Goal: Task Accomplishment & Management: Complete application form

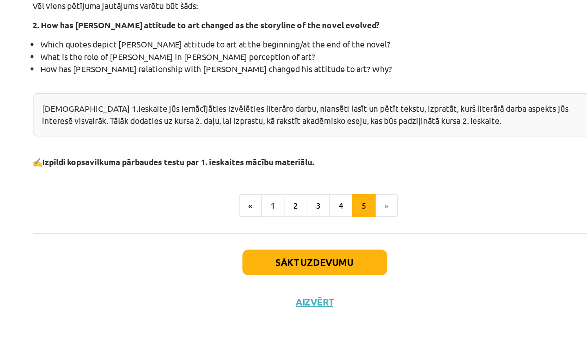
scroll to position [180, 0]
click at [279, 314] on button "Aizvērt" at bounding box center [294, 318] width 30 height 8
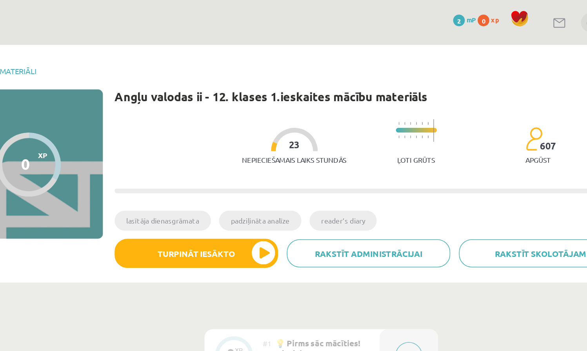
scroll to position [0, 0]
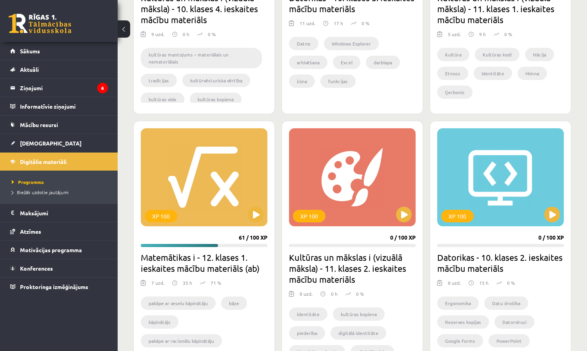
scroll to position [363, 0]
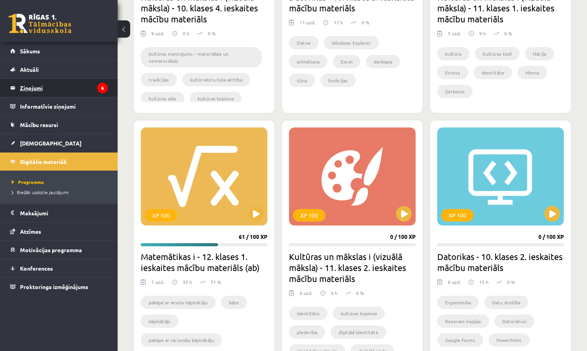
click at [33, 89] on legend "Ziņojumi 6" at bounding box center [64, 88] width 88 height 18
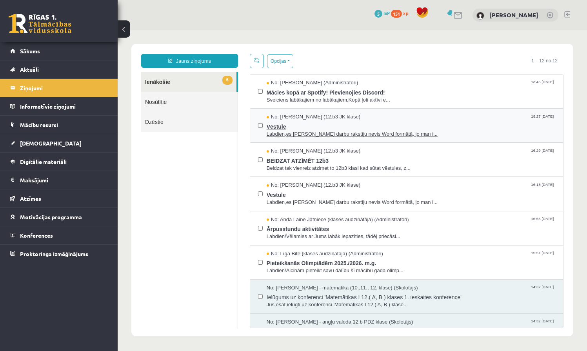
click at [358, 129] on span "Vēstule" at bounding box center [411, 126] width 289 height 10
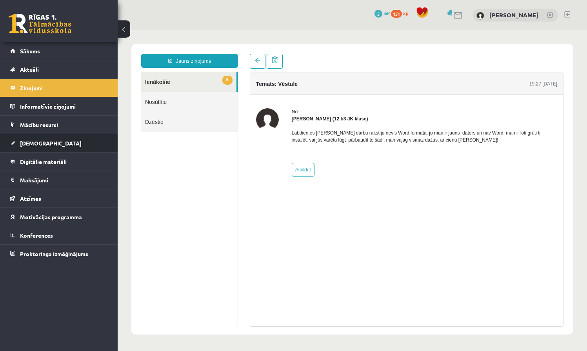
click at [47, 139] on link "[DEMOGRAPHIC_DATA]" at bounding box center [59, 143] width 98 height 18
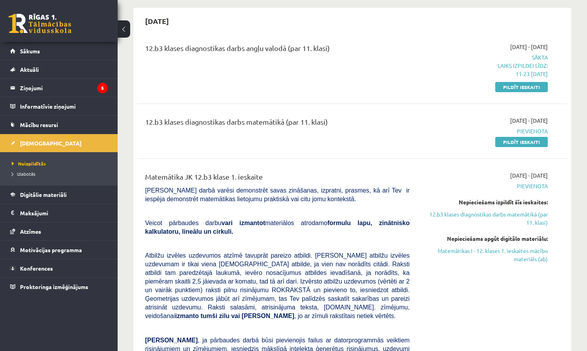
scroll to position [70, 0]
click at [524, 86] on link "Pildīt ieskaiti" at bounding box center [522, 87] width 53 height 10
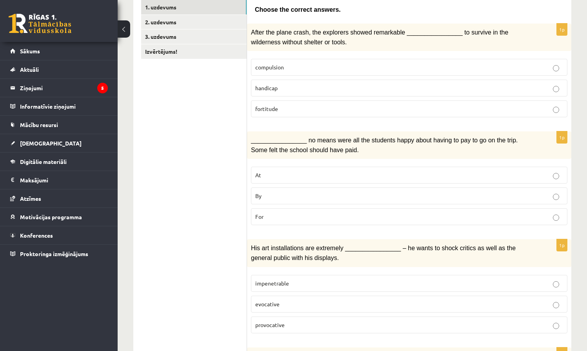
scroll to position [144, 0]
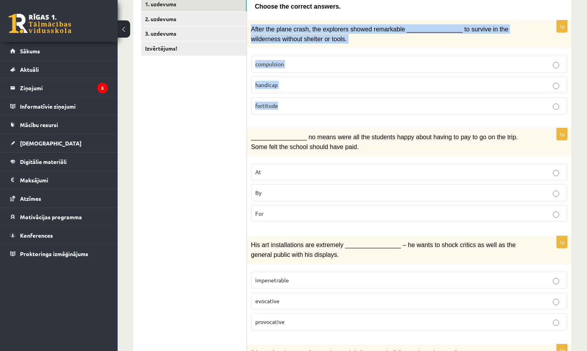
drag, startPoint x: 252, startPoint y: 27, endPoint x: 280, endPoint y: 108, distance: 85.5
click at [280, 108] on div "1p After the plane crash, the explorers showed remarkable ________________ to s…" at bounding box center [409, 70] width 324 height 100
copy div "After the plane crash, the explorers showed remarkable ________________ to surv…"
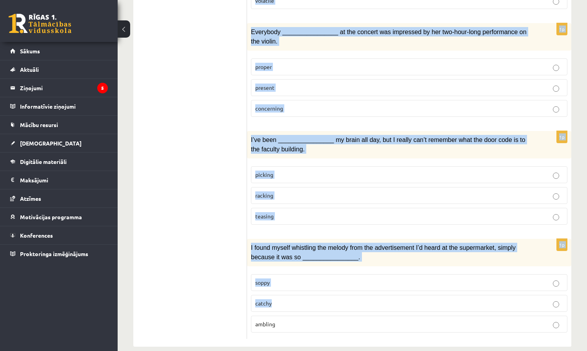
scroll to position [1158, 0]
drag, startPoint x: 252, startPoint y: 28, endPoint x: 364, endPoint y: 337, distance: 328.2
copy form "After the plane crash, the explorers showed remarkable ________________ to surv…"
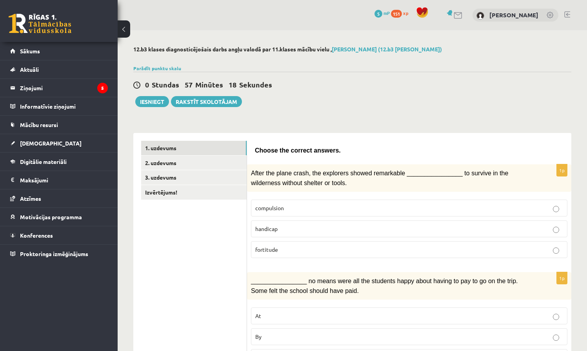
scroll to position [3, 0]
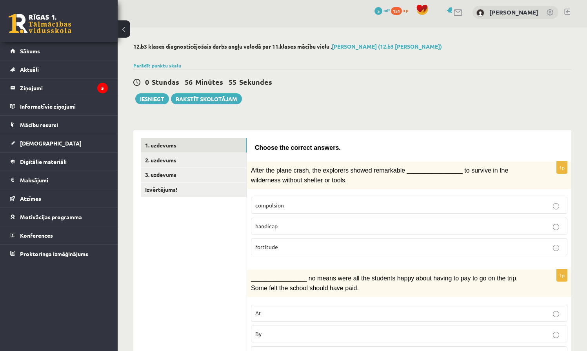
click at [268, 244] on span "fortitude" at bounding box center [266, 246] width 23 height 7
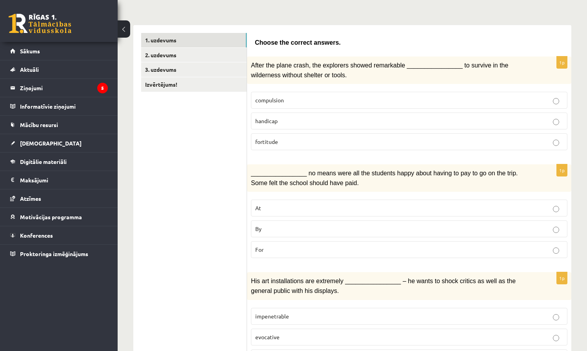
scroll to position [111, 0]
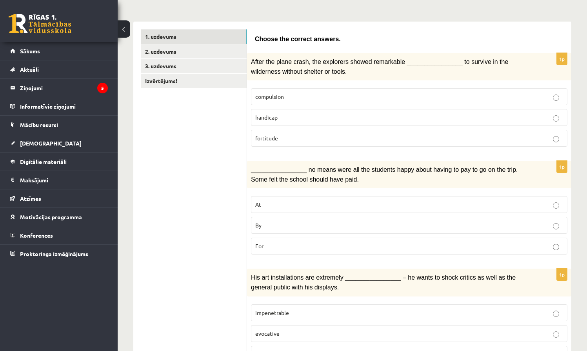
click at [268, 224] on p "By" at bounding box center [409, 225] width 308 height 8
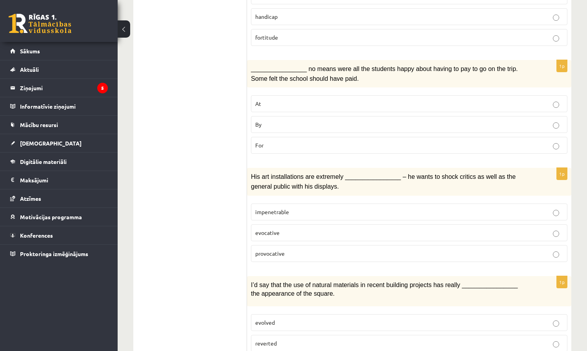
scroll to position [213, 0]
click at [283, 250] on span "provocative" at bounding box center [269, 253] width 29 height 7
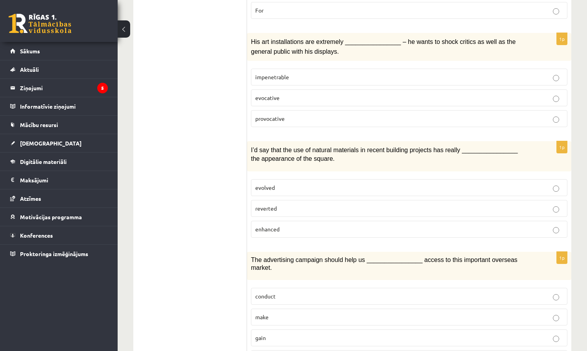
scroll to position [347, 0]
click at [292, 225] on p "enhanced" at bounding box center [409, 229] width 308 height 8
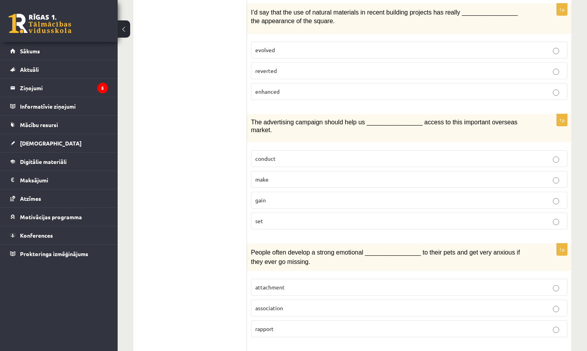
scroll to position [485, 0]
click at [264, 196] on span "gain" at bounding box center [260, 199] width 11 height 7
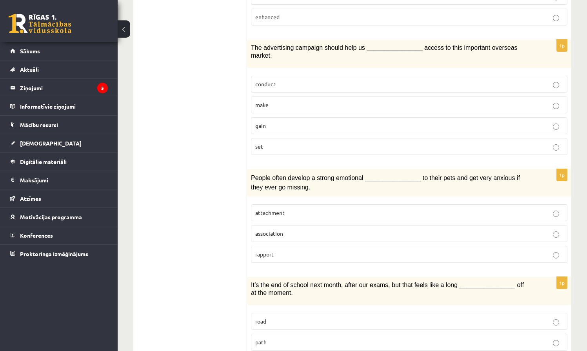
scroll to position [562, 0]
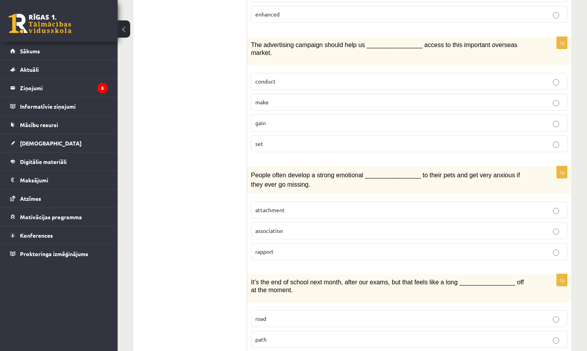
click at [288, 206] on p "attachment" at bounding box center [409, 210] width 308 height 8
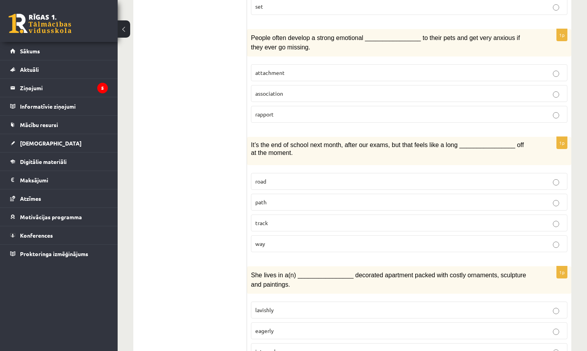
scroll to position [702, 0]
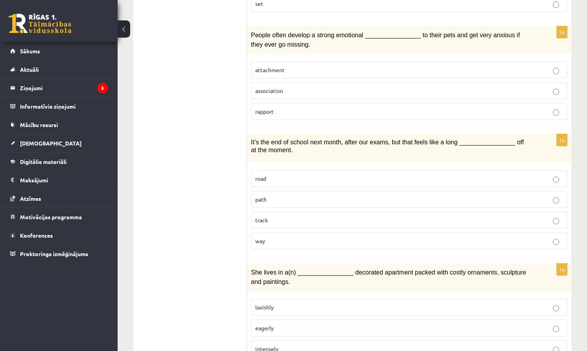
click at [300, 237] on p "way" at bounding box center [409, 241] width 308 height 8
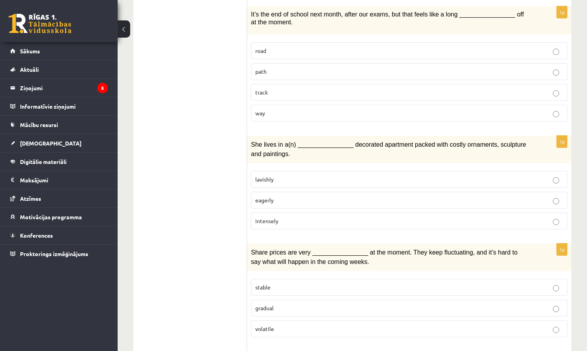
scroll to position [831, 0]
click at [298, 174] on p "lavishly" at bounding box center [409, 178] width 308 height 8
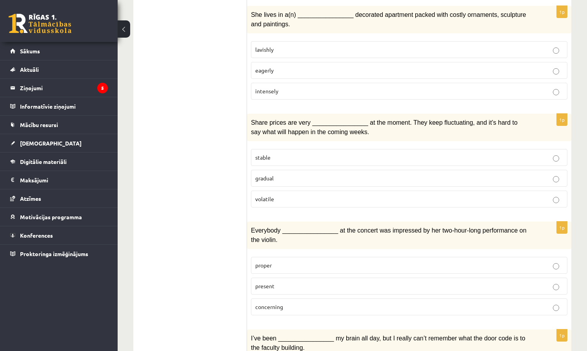
scroll to position [963, 0]
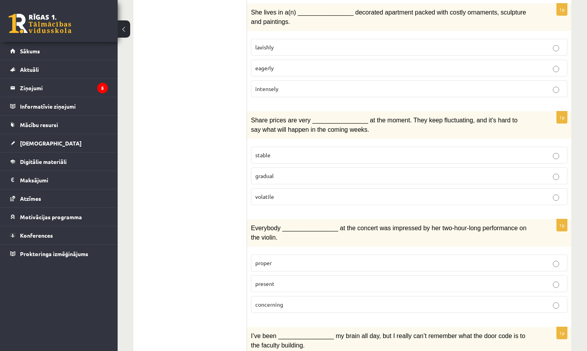
click at [292, 193] on p "volatile" at bounding box center [409, 197] width 308 height 8
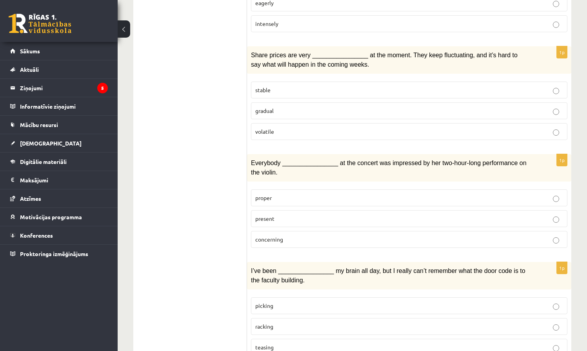
scroll to position [1031, 0]
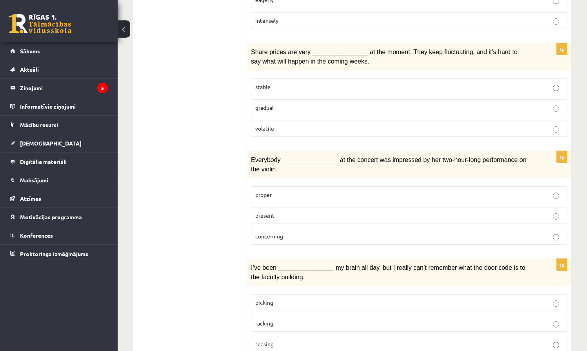
click at [323, 211] on p "present" at bounding box center [409, 215] width 308 height 8
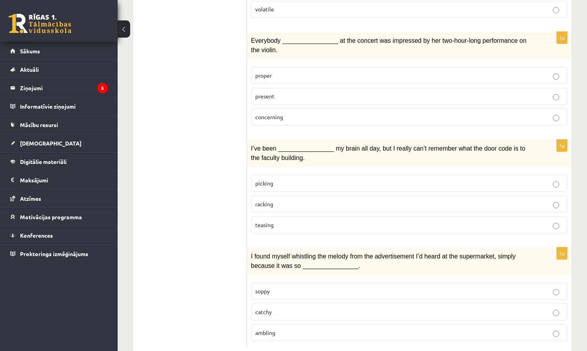
scroll to position [1150, 0]
click at [322, 200] on p "racking" at bounding box center [409, 204] width 308 height 8
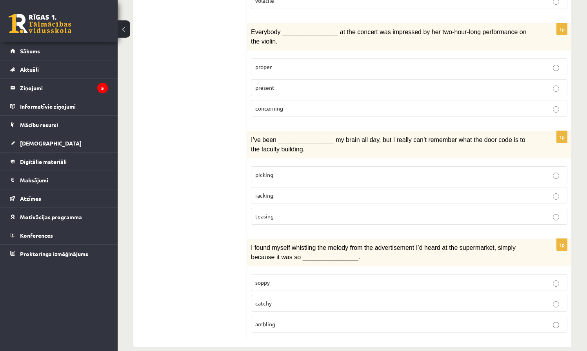
scroll to position [1158, 0]
click at [307, 295] on label "catchy" at bounding box center [409, 303] width 317 height 17
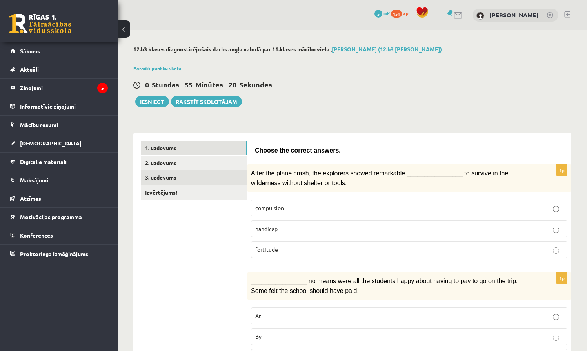
scroll to position [0, 0]
click at [157, 162] on link "2. uzdevums" at bounding box center [194, 163] width 106 height 15
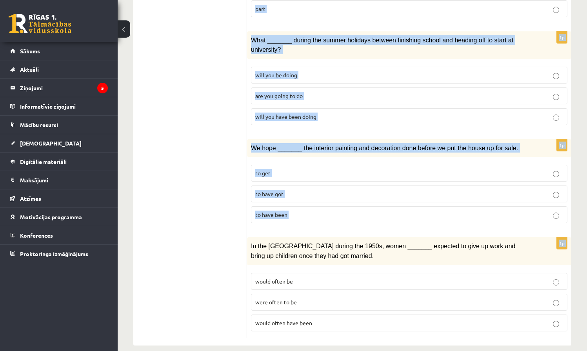
scroll to position [879, 0]
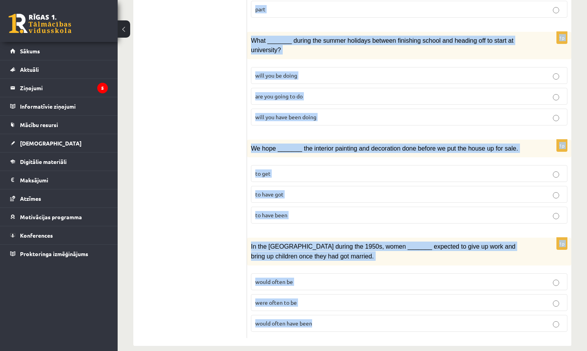
drag, startPoint x: 255, startPoint y: 89, endPoint x: 377, endPoint y: 316, distance: 257.4
copy form "Circle the form that cannot be used to complete the sentences. 1p Although he _…"
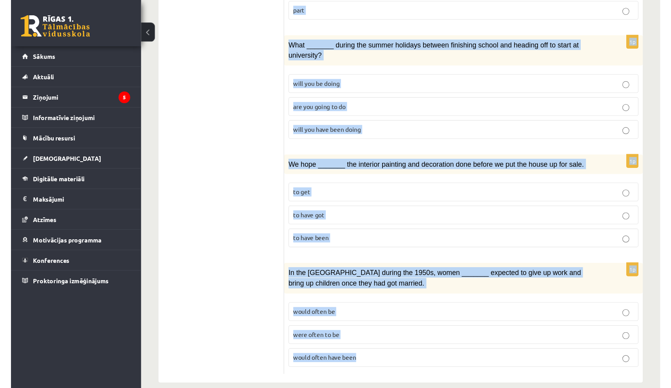
scroll to position [770, 0]
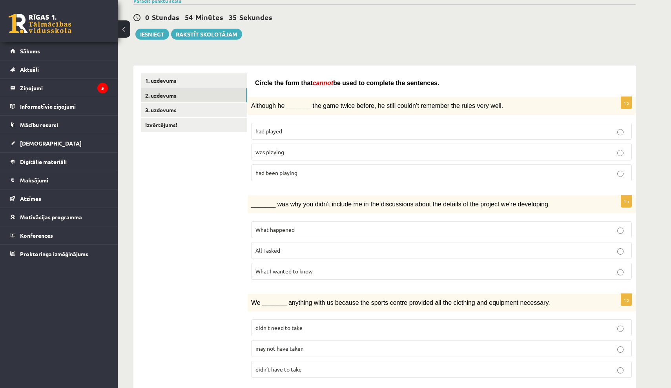
scroll to position [69, 0]
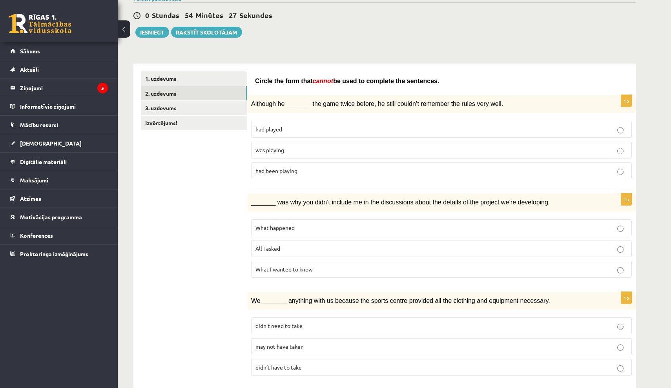
click at [371, 148] on p "was playing" at bounding box center [441, 150] width 372 height 8
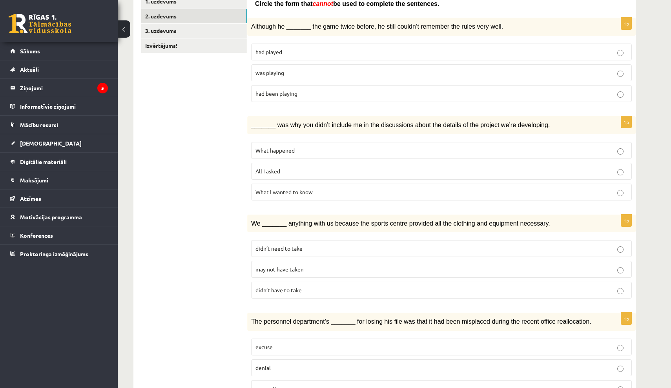
scroll to position [148, 0]
click at [369, 166] on p "All I asked" at bounding box center [441, 170] width 372 height 8
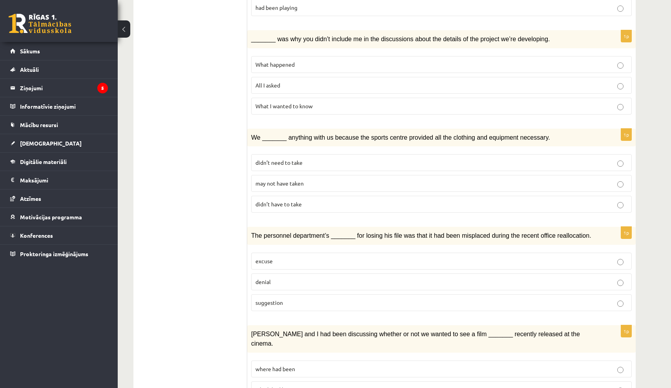
scroll to position [237, 0]
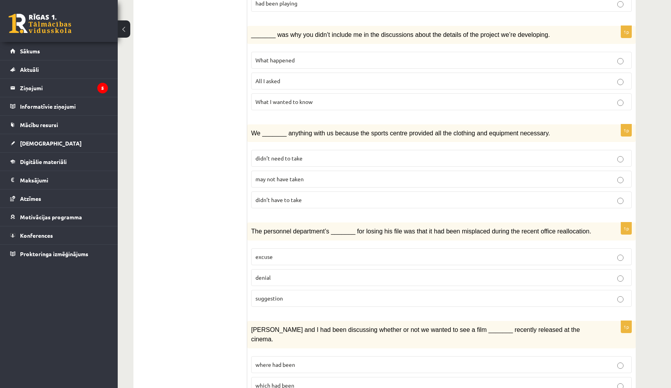
click at [365, 199] on p "didn’t have to take" at bounding box center [441, 200] width 372 height 8
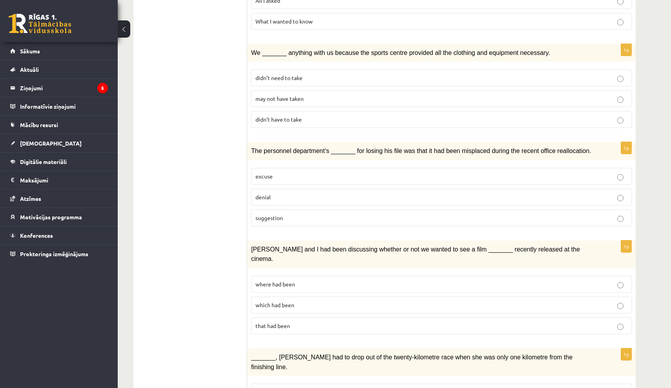
scroll to position [318, 0]
click at [290, 96] on span "may not have taken" at bounding box center [279, 98] width 48 height 7
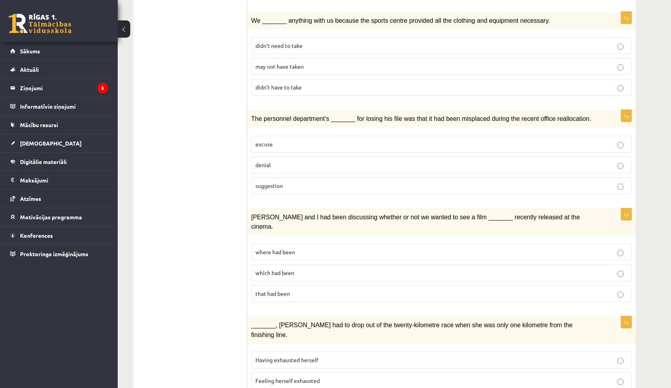
scroll to position [350, 0]
click at [290, 161] on p "denial" at bounding box center [441, 165] width 372 height 8
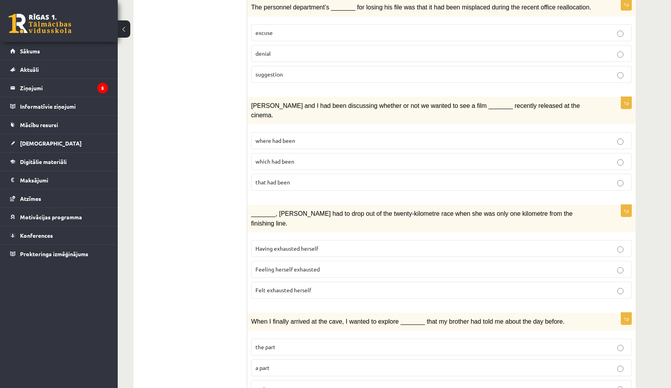
scroll to position [461, 0]
click at [297, 137] on p "where had been" at bounding box center [441, 141] width 372 height 8
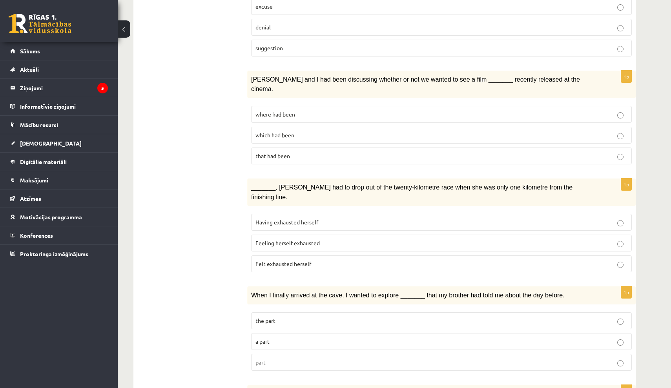
scroll to position [502, 0]
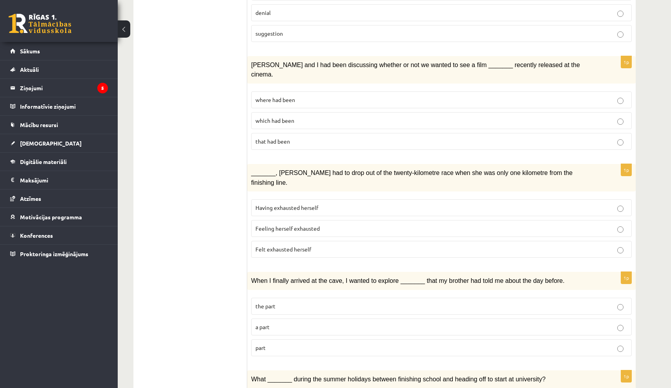
click at [306, 246] on span "Felt exhausted herself" at bounding box center [283, 249] width 56 height 7
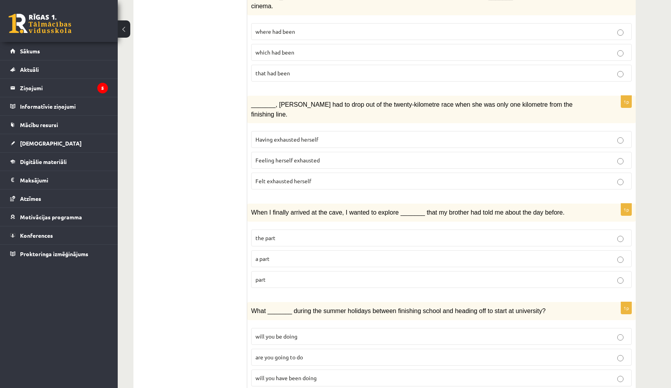
scroll to position [579, 0]
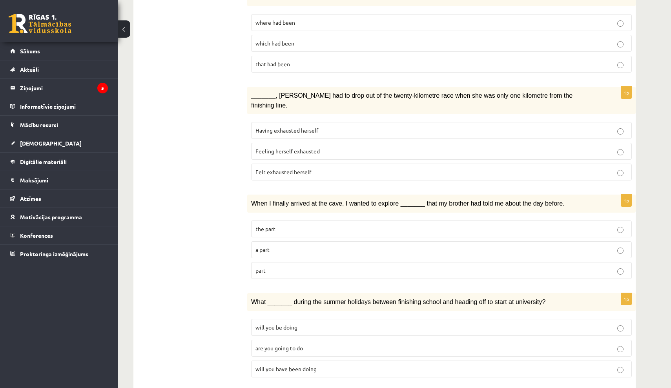
click at [306, 246] on p "a part" at bounding box center [441, 250] width 372 height 8
click at [308, 266] on p "part" at bounding box center [441, 270] width 372 height 8
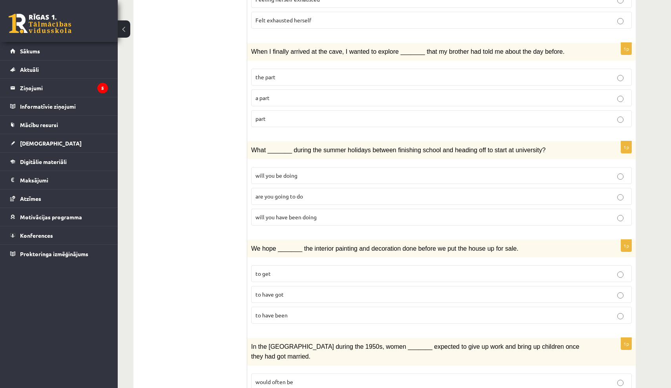
scroll to position [731, 0]
click at [310, 213] on span "will you have been doing" at bounding box center [285, 216] width 61 height 7
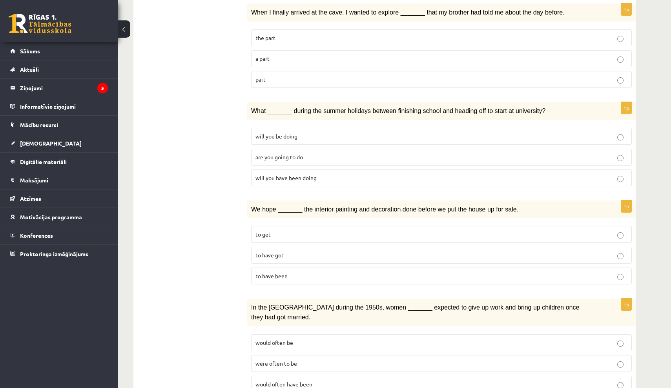
scroll to position [770, 0]
click at [282, 252] on span "to have got" at bounding box center [269, 255] width 28 height 7
click at [285, 273] on span "to have been" at bounding box center [271, 276] width 32 height 7
click at [333, 351] on p "would often have been" at bounding box center [441, 385] width 372 height 8
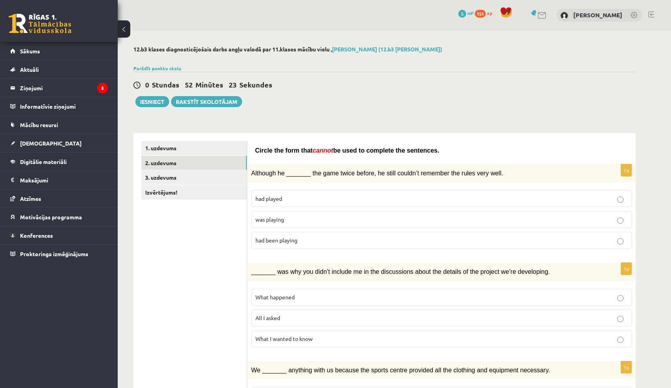
scroll to position [0, 0]
click at [169, 176] on link "3. uzdevums" at bounding box center [194, 177] width 106 height 15
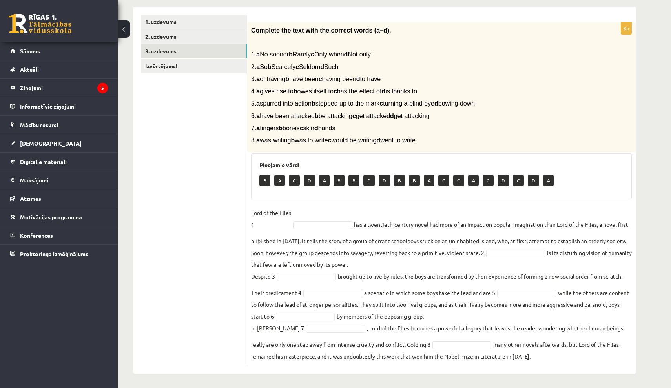
scroll to position [126, 0]
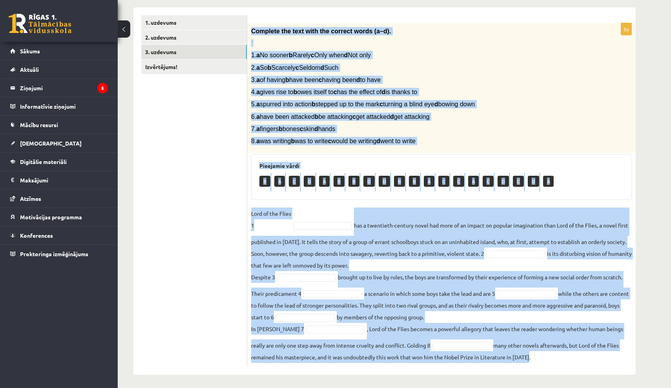
drag, startPoint x: 252, startPoint y: 30, endPoint x: 468, endPoint y: 364, distance: 398.0
click at [468, 351] on div "8p Complete the text with the correct words (a–d). 1. a No sooner b Rarely c On…" at bounding box center [441, 195] width 388 height 344
copy div "Complete the text with the correct words (a–d). 1. a No sooner b Rarely c Only …"
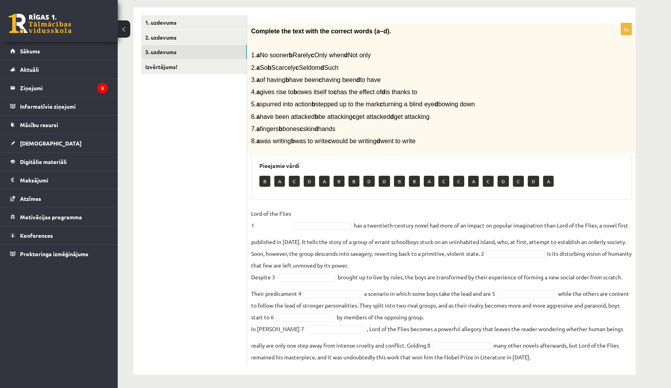
click at [203, 194] on ul "1. uzdevums 2. uzdevums 3. uzdevums Izvērtējums!" at bounding box center [194, 191] width 106 height 352
click at [305, 270] on fieldset "Lord of the Flies 1 B * has a twentieth-century novel had more of an impact on …" at bounding box center [441, 285] width 381 height 155
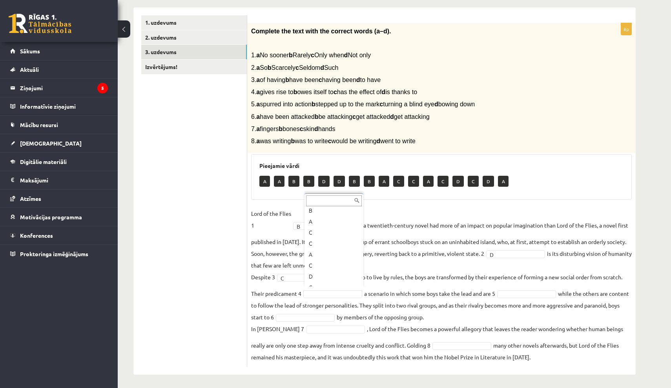
scroll to position [92, 0]
click at [310, 263] on body "0 Dāvanas 5 mP 151 xp Patriks Pīrs Sākums Aktuāli Kā mācīties eSKOLĀ Kontakti N…" at bounding box center [335, 68] width 671 height 388
type input "*"
click at [295, 178] on p "B" at bounding box center [293, 181] width 11 height 11
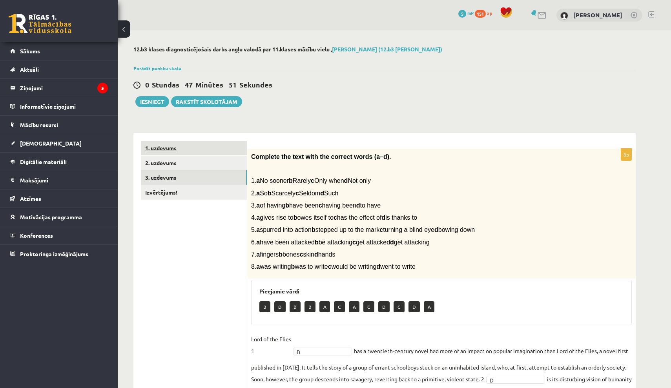
click at [165, 149] on link "1. uzdevums" at bounding box center [194, 148] width 106 height 15
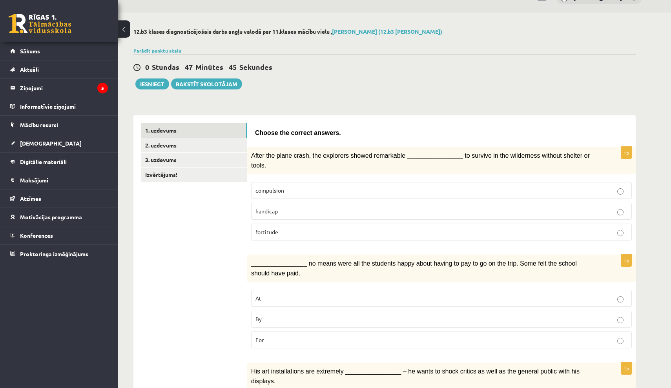
scroll to position [16, 0]
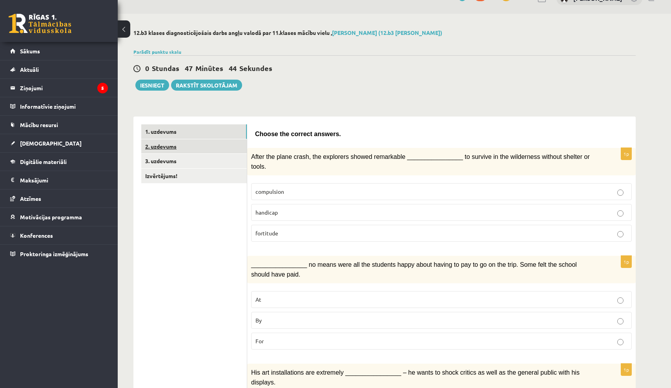
click at [162, 143] on link "2. uzdevums" at bounding box center [194, 146] width 106 height 15
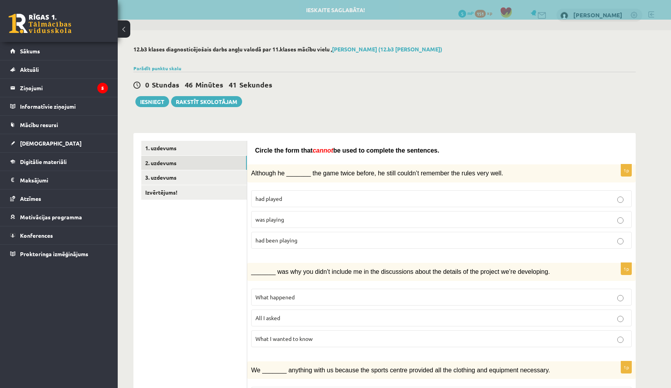
scroll to position [0, 0]
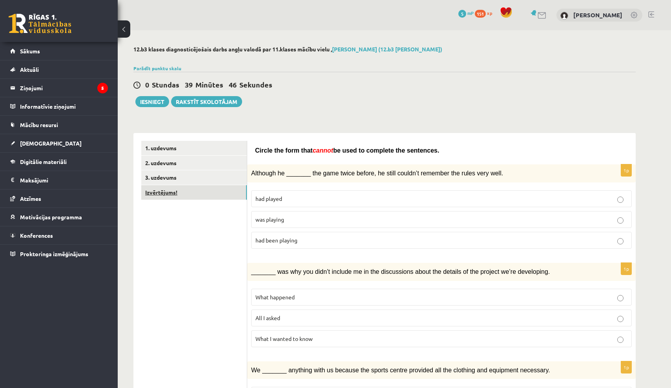
click at [162, 191] on link "Izvērtējums!" at bounding box center [194, 192] width 106 height 15
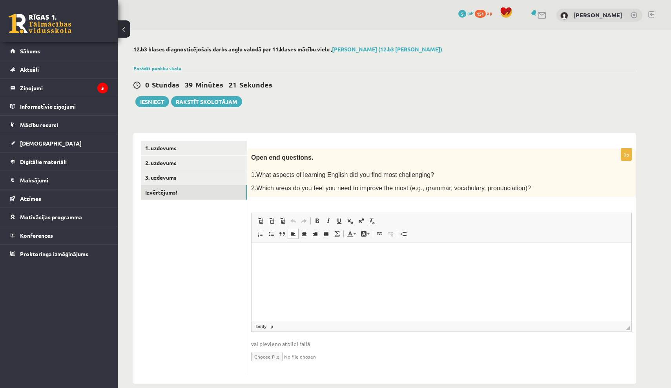
click at [284, 254] on p "Rich Text Editor, wiswyg-editor-user-answer-47024729098920" at bounding box center [441, 254] width 364 height 8
click at [201, 149] on link "1. uzdevums" at bounding box center [194, 148] width 106 height 15
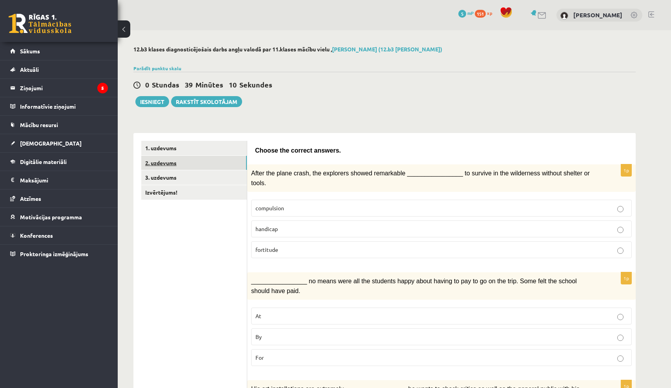
click at [192, 165] on link "2. uzdevums" at bounding box center [194, 163] width 106 height 15
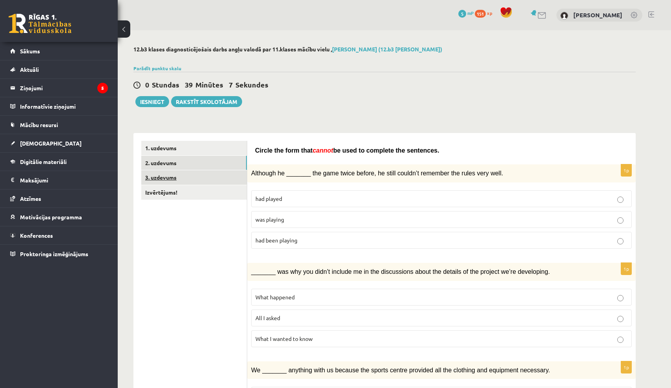
click at [186, 178] on link "3. uzdevums" at bounding box center [194, 177] width 106 height 15
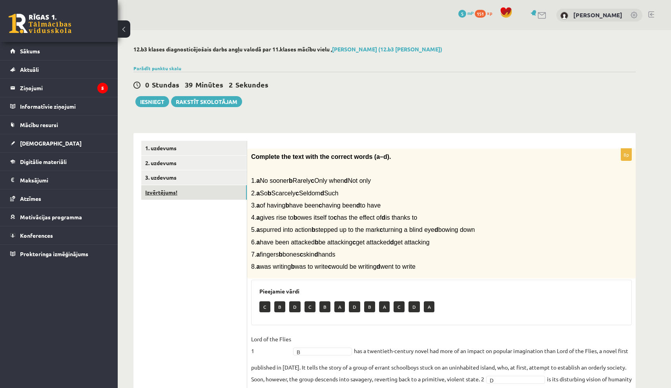
click at [182, 190] on link "Izvērtējums!" at bounding box center [194, 192] width 106 height 15
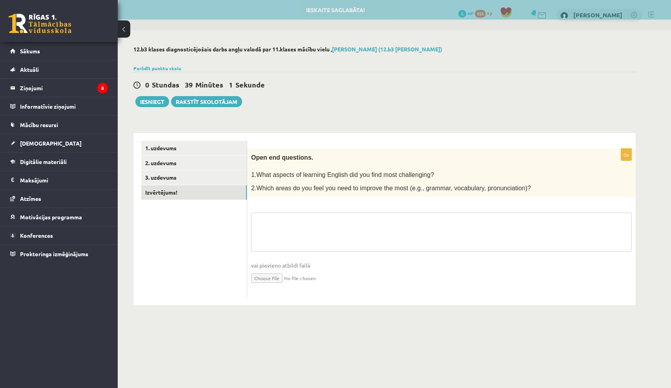
click at [287, 219] on fieldset "vai pievieno atbildi failā Iesniegtā atbilde" at bounding box center [441, 253] width 381 height 81
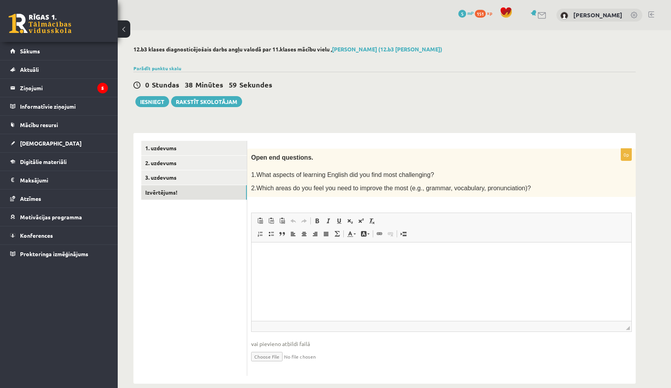
click at [268, 252] on p "Rich Text Editor, wiswyg-editor-user-answer-47024918991000" at bounding box center [441, 254] width 364 height 8
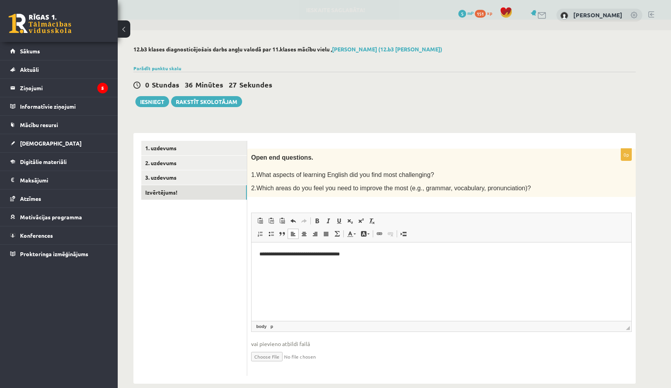
click at [266, 263] on html "**********" at bounding box center [442, 254] width 380 height 24
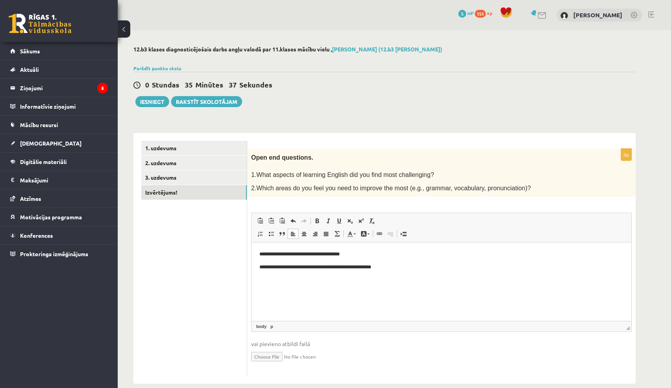
click at [358, 255] on p "**********" at bounding box center [441, 254] width 364 height 8
drag, startPoint x: 358, startPoint y: 255, endPoint x: 273, endPoint y: 215, distance: 94.4
click at [273, 242] on html "**********" at bounding box center [442, 260] width 380 height 36
click at [232, 268] on ul "1. uzdevums 2. uzdevums 3. uzdevums Izvērtējums!" at bounding box center [194, 258] width 106 height 235
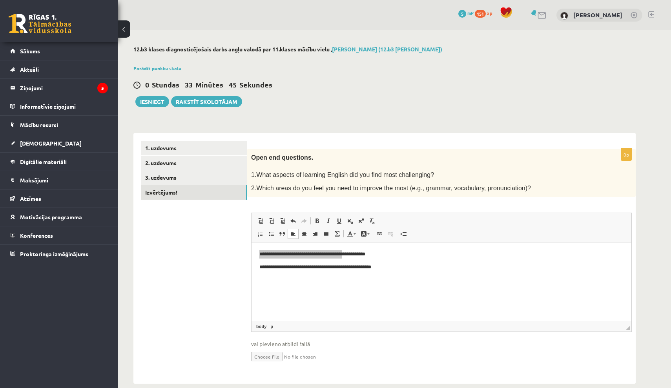
click at [232, 268] on ul "1. uzdevums 2. uzdevums 3. uzdevums Izvērtējums!" at bounding box center [194, 258] width 106 height 235
click at [367, 279] on html "**********" at bounding box center [442, 260] width 380 height 36
click at [266, 267] on p "**********" at bounding box center [441, 267] width 364 height 8
click at [341, 279] on html "**********" at bounding box center [442, 260] width 380 height 36
click at [158, 104] on button "Iesniegt" at bounding box center [152, 101] width 34 height 11
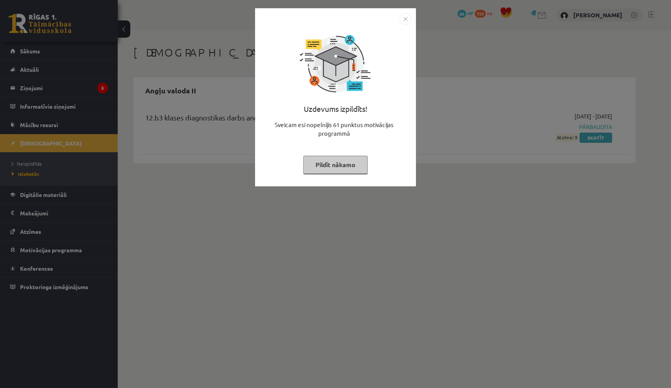
click at [355, 170] on button "Pildīt nākamo" at bounding box center [335, 165] width 64 height 18
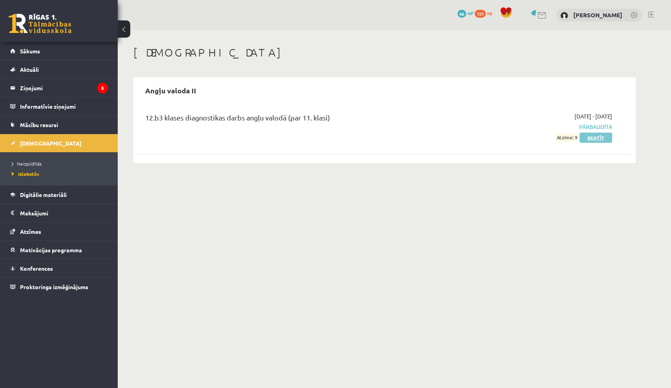
click at [592, 137] on link "Skatīt" at bounding box center [596, 138] width 33 height 10
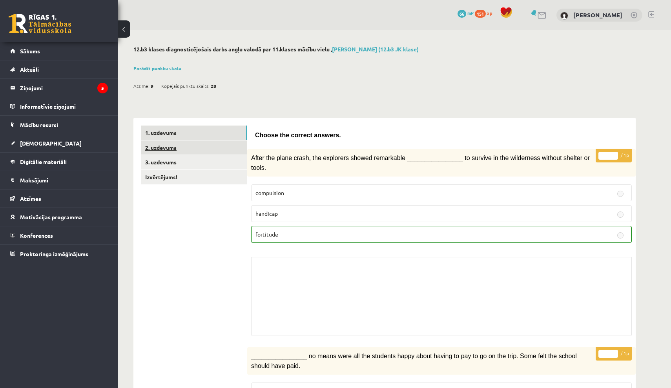
click at [196, 145] on link "2. uzdevums" at bounding box center [194, 147] width 106 height 15
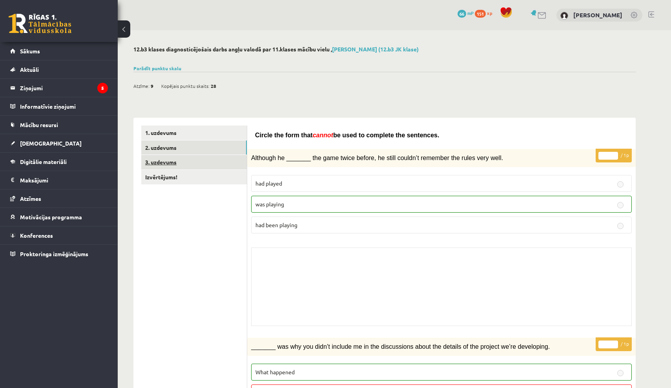
click at [181, 160] on link "3. uzdevums" at bounding box center [194, 162] width 106 height 15
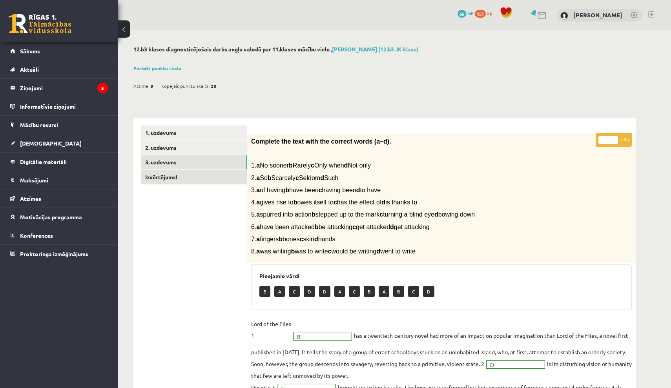
click at [178, 173] on link "Izvērtējums!" at bounding box center [194, 177] width 106 height 15
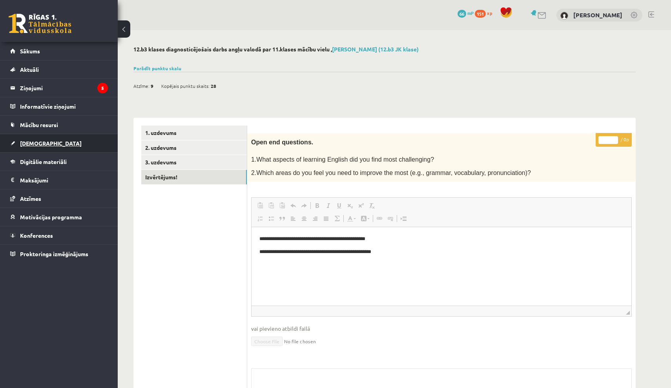
click at [36, 142] on span "[DEMOGRAPHIC_DATA]" at bounding box center [51, 143] width 62 height 7
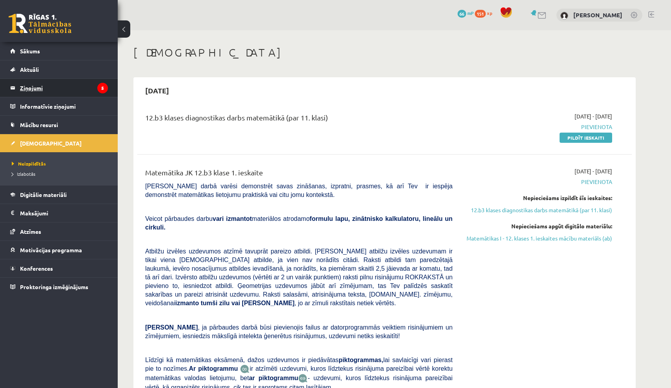
click at [47, 86] on legend "Ziņojumi 5" at bounding box center [64, 88] width 88 height 18
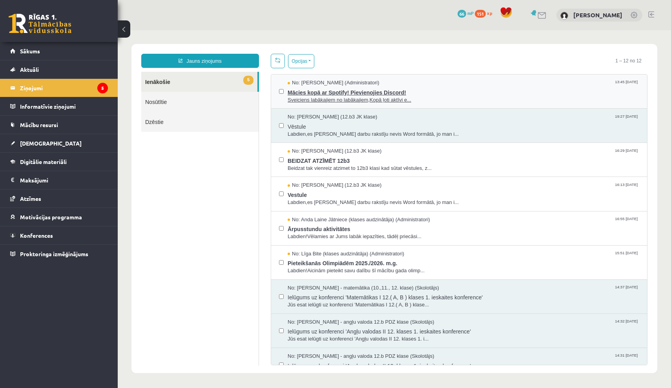
click at [341, 84] on span "No: Ivo Čapiņš (Administratori)" at bounding box center [334, 82] width 92 height 7
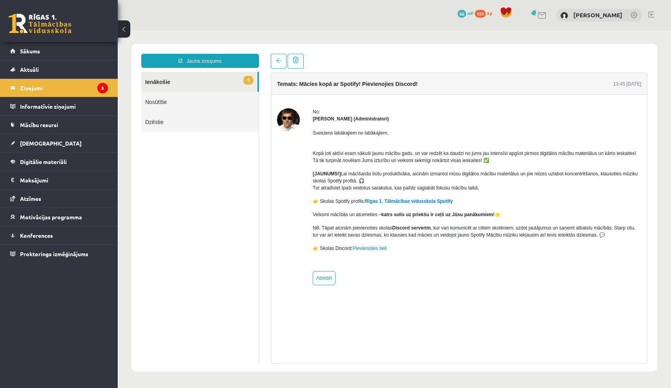
click at [228, 88] on link "4 Ienākošie" at bounding box center [199, 82] width 116 height 20
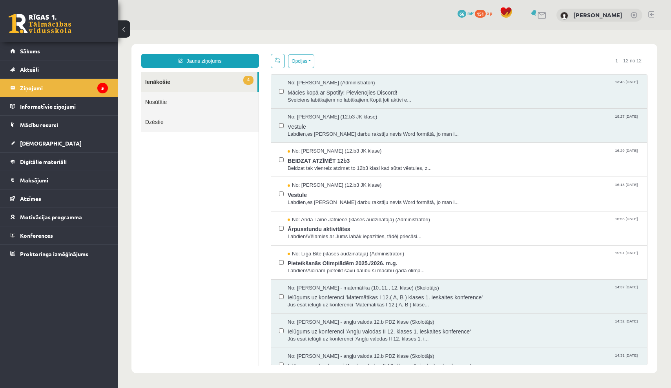
click at [235, 83] on link "4 Ienākošie" at bounding box center [199, 82] width 116 height 20
click at [328, 86] on span "No: Ivo Čapiņš (Administratori)" at bounding box center [332, 82] width 88 height 7
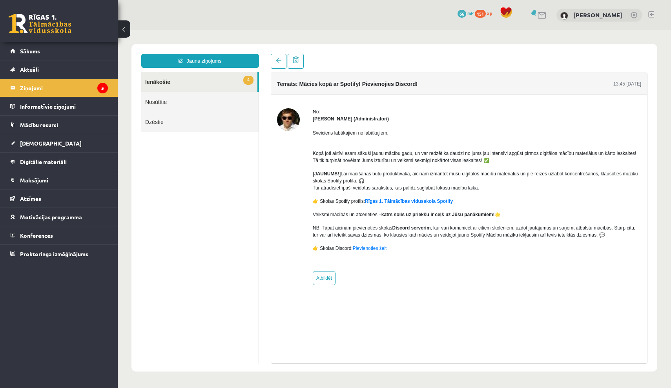
click at [191, 77] on link "4 Ienākošie" at bounding box center [199, 82] width 116 height 20
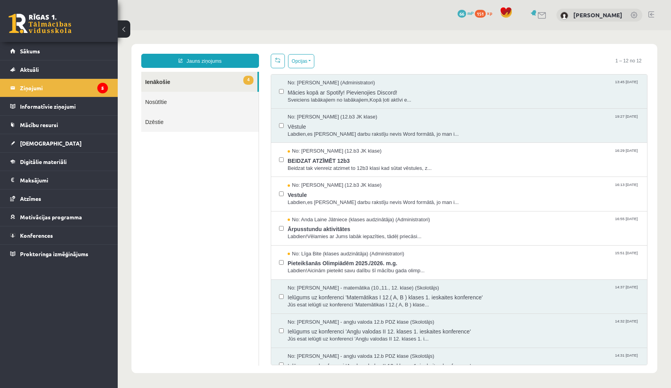
click at [224, 86] on link "4 Ienākošie" at bounding box center [199, 82] width 116 height 20
click at [372, 153] on span "No: Artūrs Valgers (12.b3 JK klase)" at bounding box center [335, 151] width 94 height 7
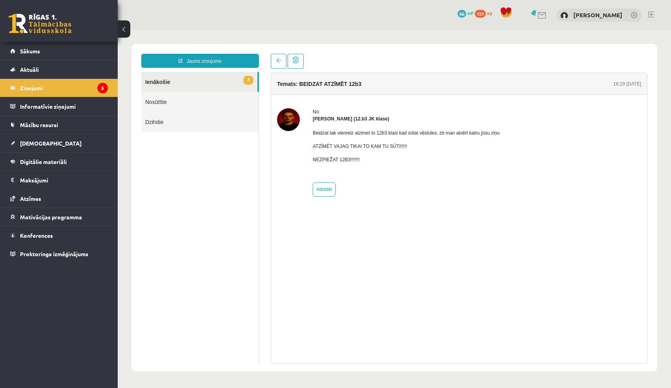
click at [202, 102] on link "Nosūtītie" at bounding box center [199, 102] width 117 height 20
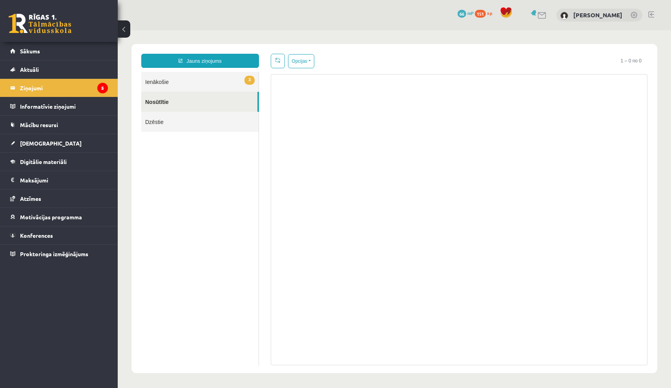
click at [202, 86] on link "3 Ienākošie" at bounding box center [199, 82] width 117 height 20
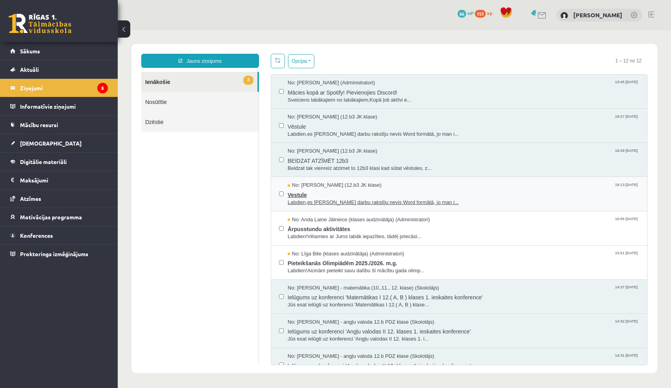
click at [344, 194] on span "Vestule" at bounding box center [464, 194] width 352 height 10
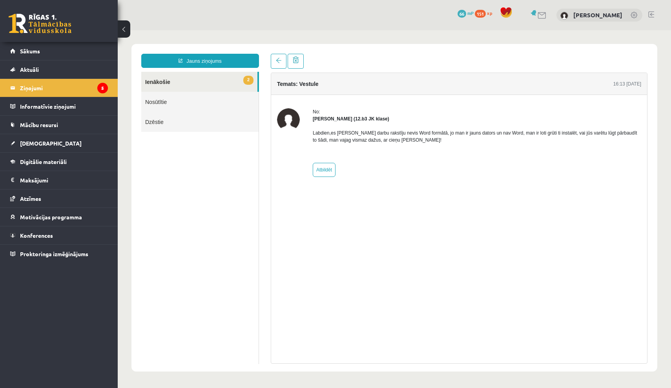
click at [201, 99] on link "Nosūtītie" at bounding box center [199, 102] width 117 height 20
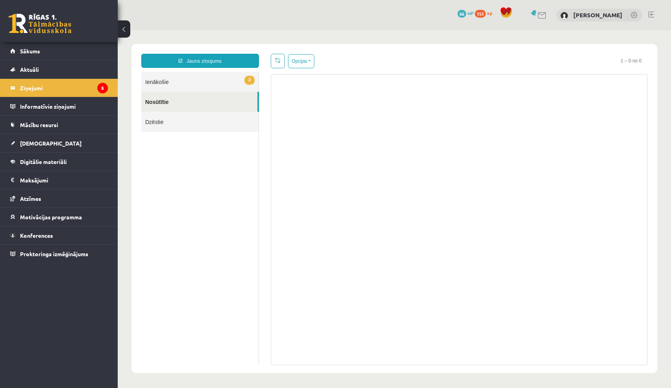
click at [203, 82] on link "2 Ienākošie" at bounding box center [199, 82] width 117 height 20
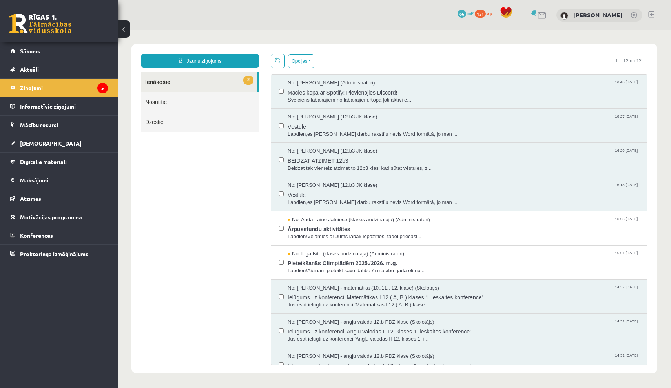
click at [236, 78] on link "2 Ienākošie" at bounding box center [199, 82] width 116 height 20
click at [354, 227] on span "Ārpusstundu aktivitātes" at bounding box center [464, 228] width 352 height 10
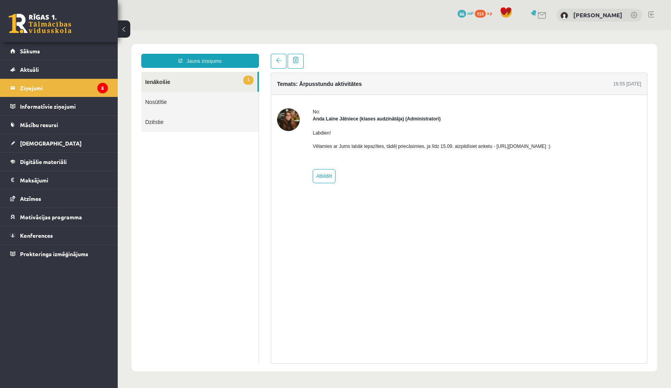
drag, startPoint x: 389, startPoint y: 116, endPoint x: 478, endPoint y: 118, distance: 88.7
copy p "https://forms.gle/mVxkUEapGFxHM7hU7"
click at [592, 17] on link "[PERSON_NAME]" at bounding box center [597, 15] width 49 height 8
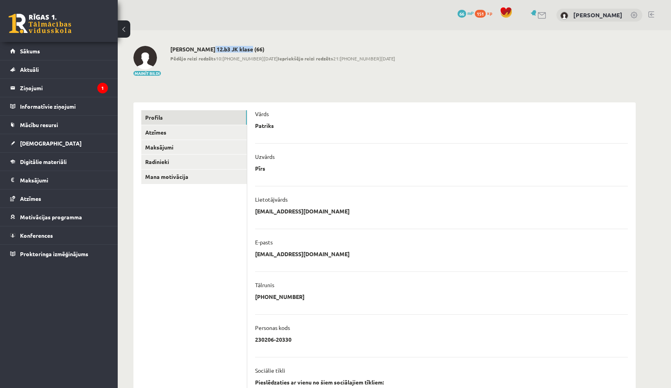
drag, startPoint x: 203, startPoint y: 47, endPoint x: 240, endPoint y: 49, distance: 37.3
click at [240, 49] on h2 "[PERSON_NAME] 12.b3 JK klase (66)" at bounding box center [282, 49] width 225 height 7
copy h2 "12.b3 JK klase"
click at [33, 199] on span "Atzīmes" at bounding box center [30, 198] width 21 height 7
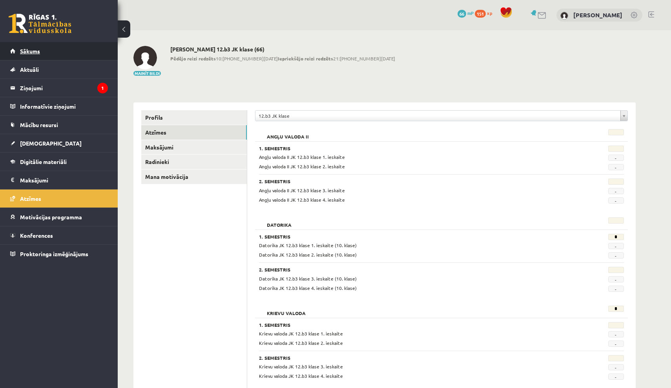
click at [35, 54] on span "Sākums" at bounding box center [30, 50] width 20 height 7
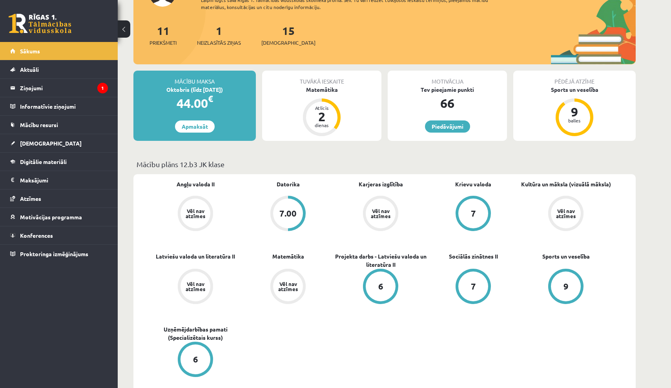
scroll to position [71, 0]
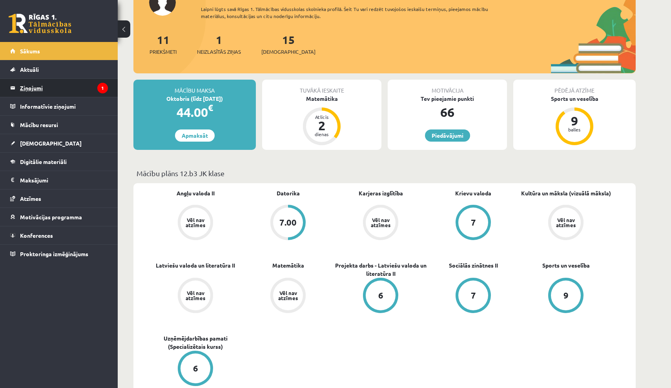
click at [42, 88] on legend "Ziņojumi 1" at bounding box center [64, 88] width 88 height 18
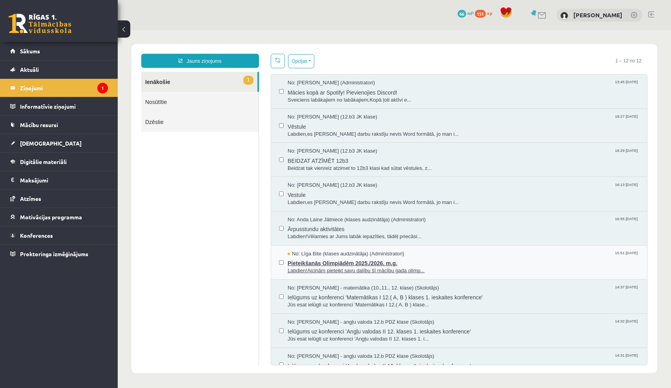
click at [338, 257] on span "Pieteikšanās Olimpiādēm 2025./2026. m.g." at bounding box center [464, 262] width 352 height 10
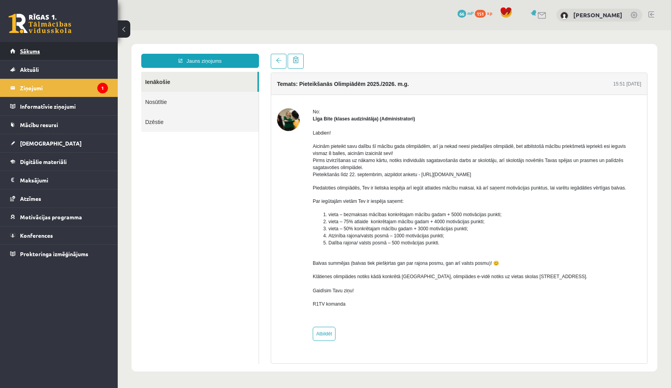
click at [43, 51] on link "Sākums" at bounding box center [59, 51] width 98 height 18
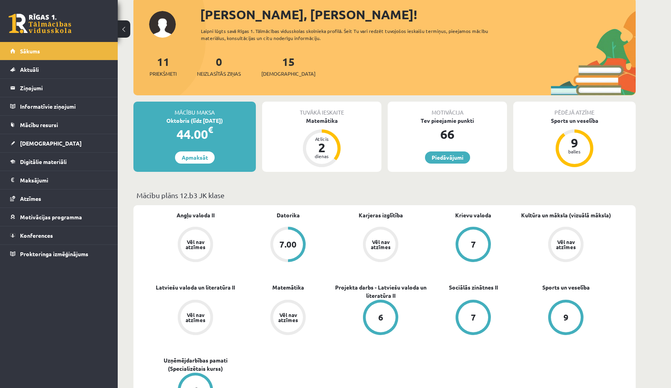
scroll to position [48, 0]
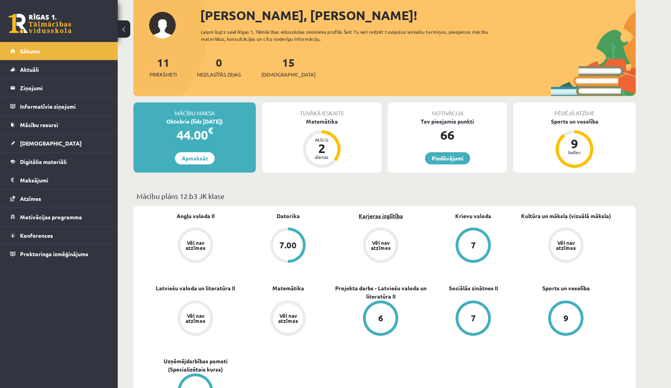
click at [382, 219] on link "Karjeras izglītība" at bounding box center [381, 216] width 44 height 8
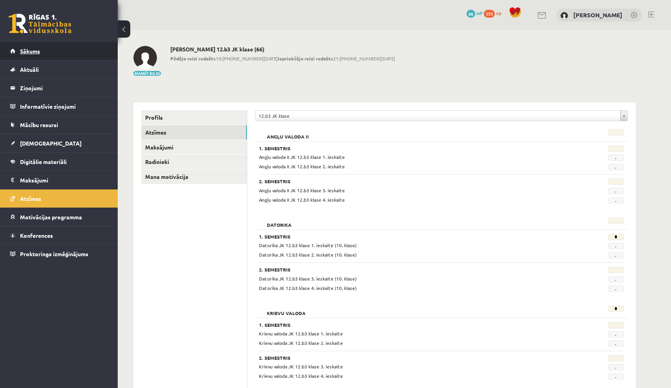
click at [34, 51] on span "Sākums" at bounding box center [30, 50] width 20 height 7
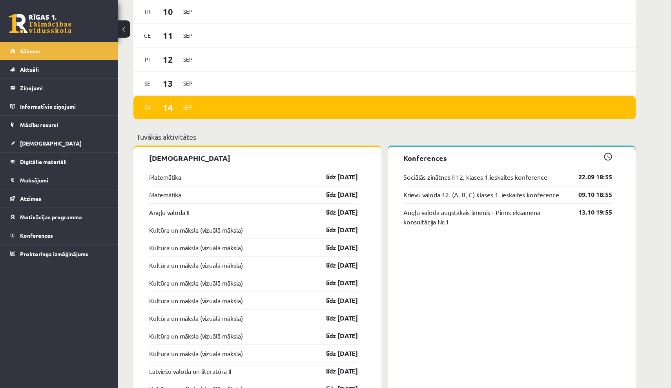
scroll to position [580, 0]
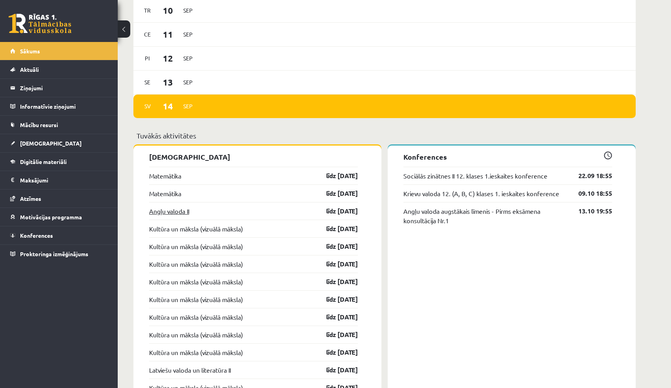
click at [174, 208] on link "Angļu valoda II" at bounding box center [169, 210] width 40 height 9
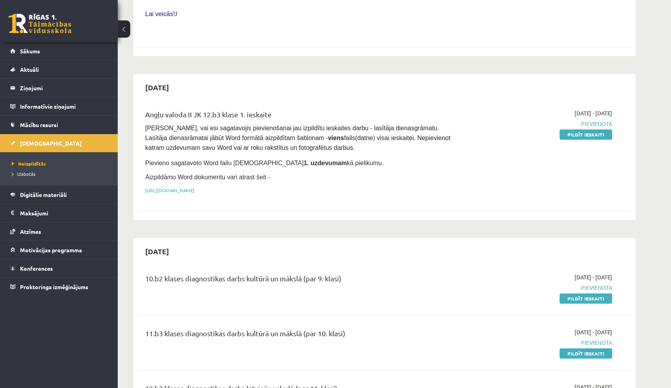
scroll to position [396, 0]
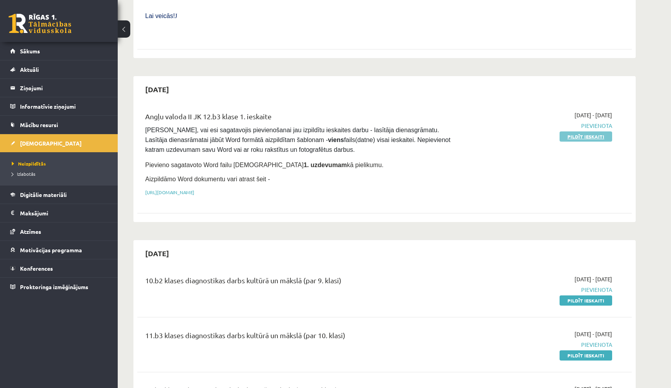
click at [576, 131] on link "Pildīt ieskaiti" at bounding box center [586, 136] width 53 height 10
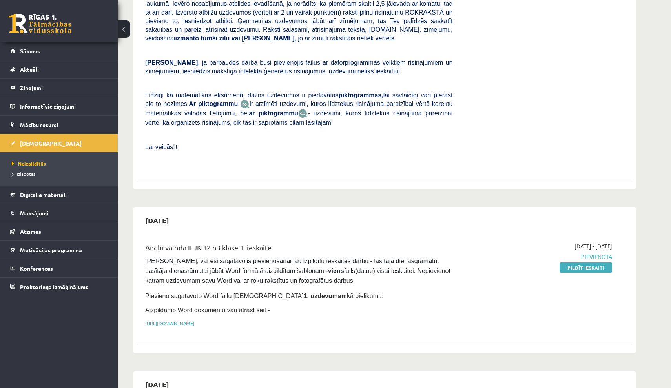
scroll to position [343, 0]
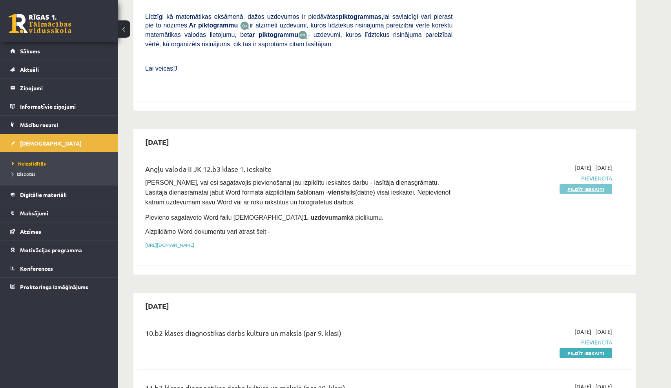
click at [572, 184] on link "Pildīt ieskaiti" at bounding box center [586, 189] width 53 height 10
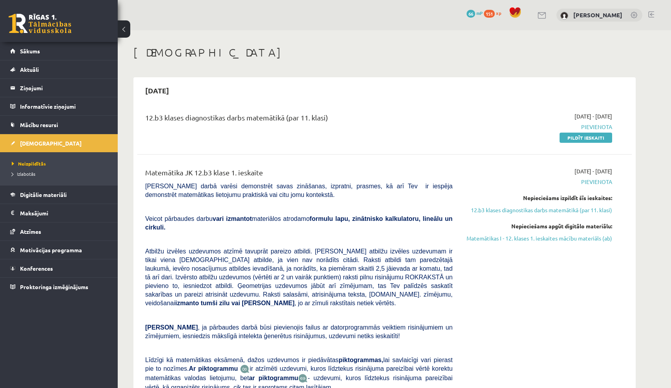
scroll to position [0, 0]
click at [29, 174] on span "Izlabotās" at bounding box center [24, 174] width 24 height 6
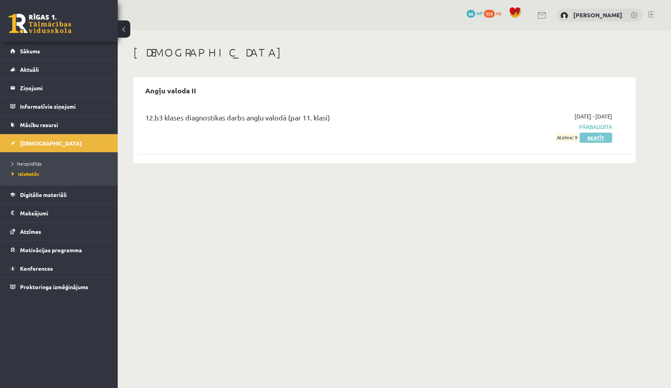
click at [596, 137] on link "Skatīt" at bounding box center [596, 138] width 33 height 10
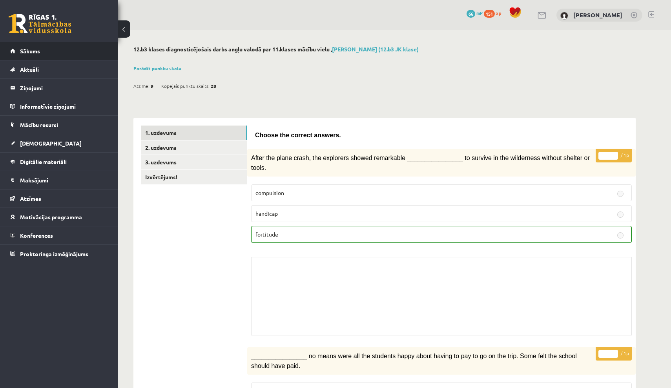
click at [36, 51] on span "Sākums" at bounding box center [30, 50] width 20 height 7
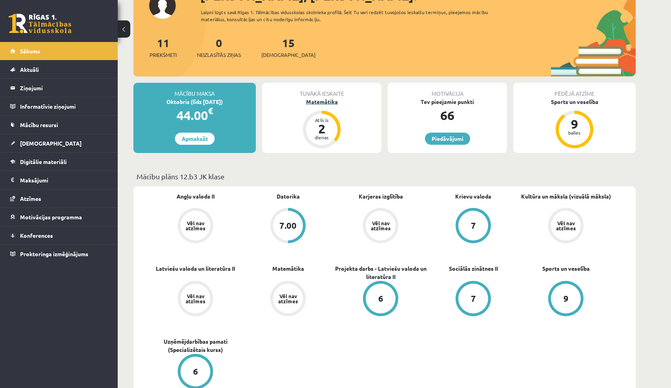
scroll to position [67, 0]
click at [453, 142] on link "Piedāvājumi" at bounding box center [447, 139] width 45 height 12
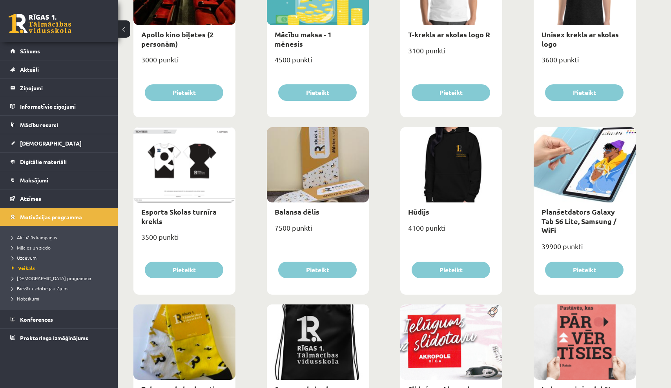
scroll to position [362, 0]
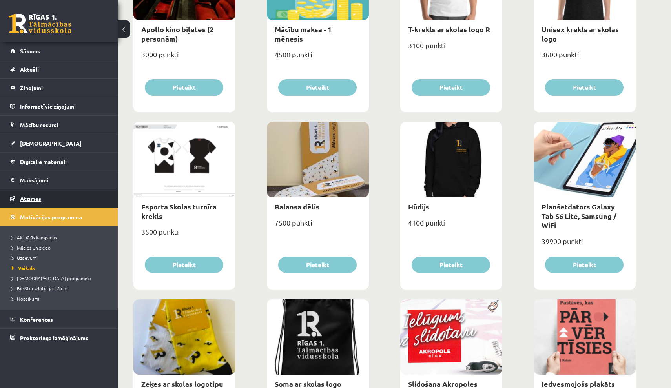
click at [37, 200] on span "Atzīmes" at bounding box center [30, 198] width 21 height 7
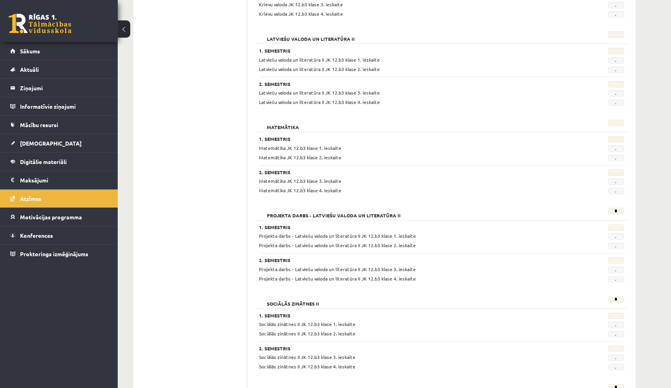
click at [271, 199] on form "Angļu valoda II 1. Semestris Angļu valoda II JK 12.b3 klase 1. ieskaite - Angļu…" at bounding box center [441, 158] width 373 height 790
click at [51, 50] on link "Sākums" at bounding box center [59, 51] width 98 height 18
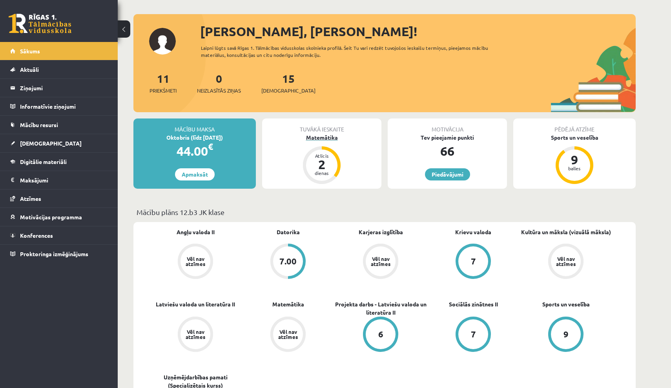
scroll to position [32, 0]
click at [575, 137] on div "Sports un veselība" at bounding box center [574, 137] width 122 height 8
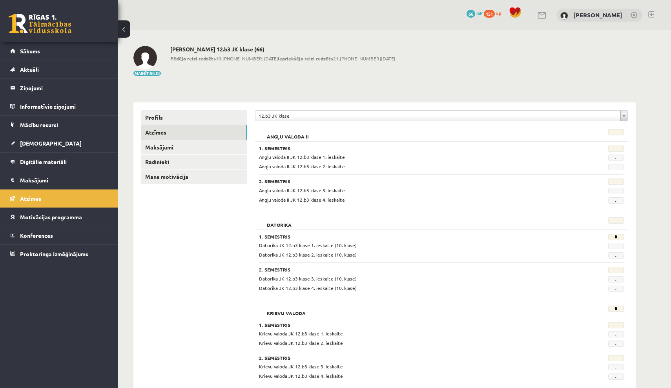
click at [495, 10] on span "151" at bounding box center [489, 14] width 11 height 8
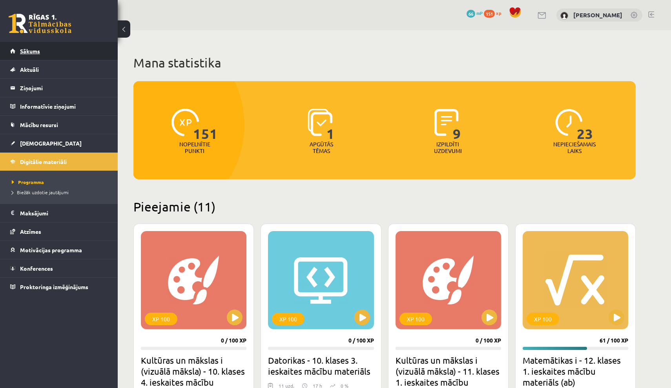
click at [40, 50] on link "Sākums" at bounding box center [59, 51] width 98 height 18
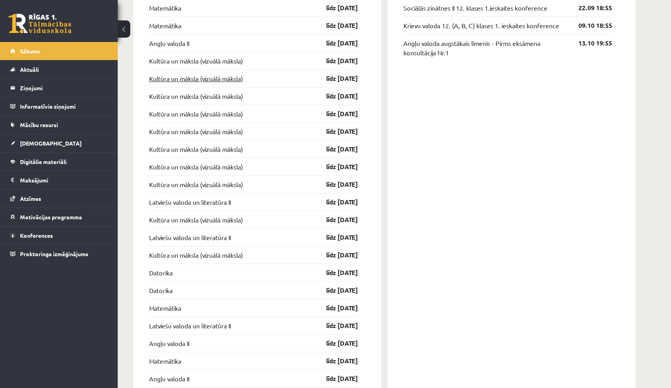
scroll to position [747, 0]
click at [205, 60] on link "Kultūra un māksla (vizuālā māksla)" at bounding box center [196, 60] width 94 height 9
click at [193, 64] on link "Kultūra un māksla (vizuālā māksla)" at bounding box center [196, 60] width 94 height 9
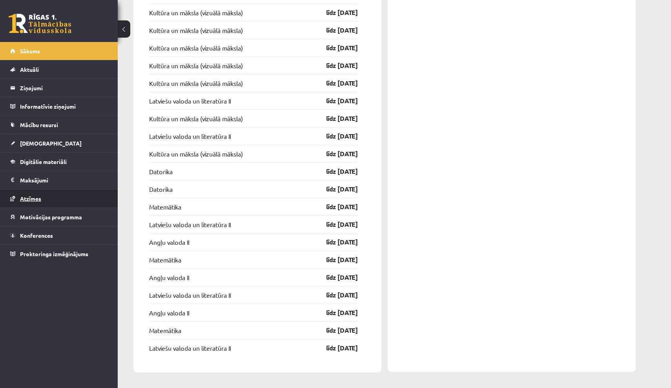
scroll to position [849, 0]
click at [197, 84] on link "Kultūra un māksla (vizuālā māksla)" at bounding box center [196, 82] width 94 height 9
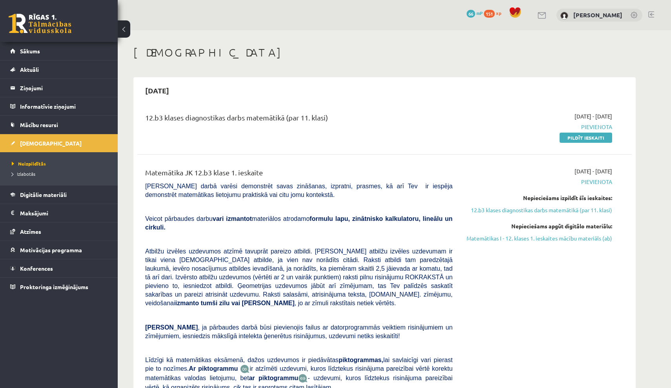
click at [126, 30] on button at bounding box center [124, 28] width 13 height 17
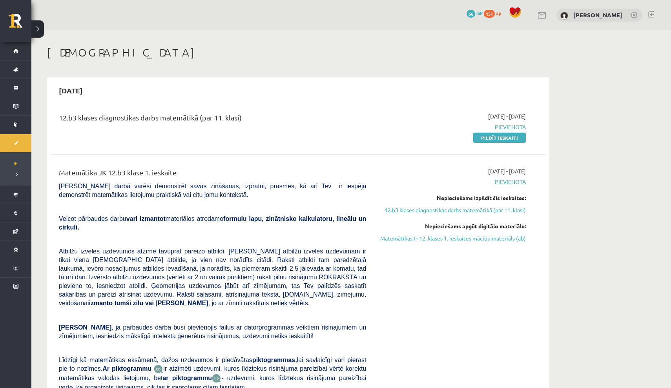
click at [39, 26] on button at bounding box center [37, 28] width 13 height 17
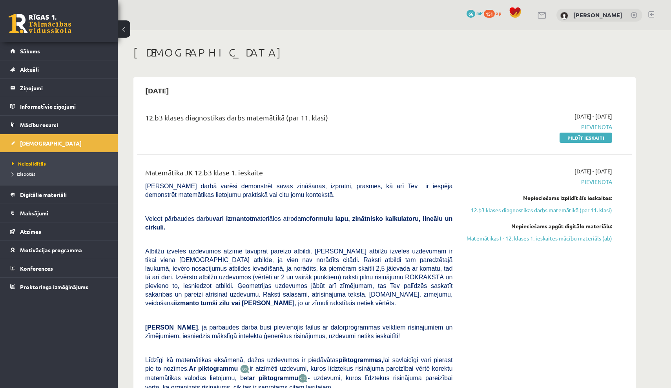
click at [124, 26] on button at bounding box center [124, 28] width 13 height 17
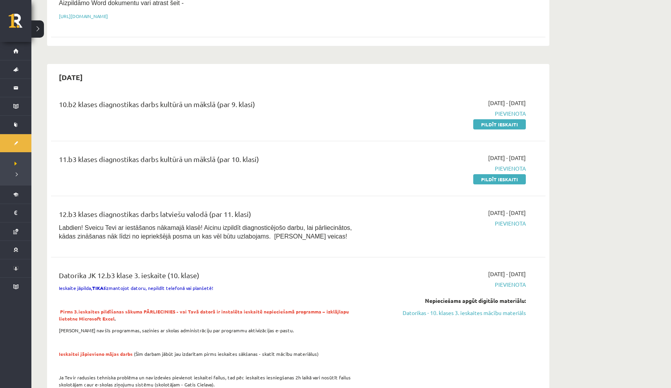
scroll to position [572, 0]
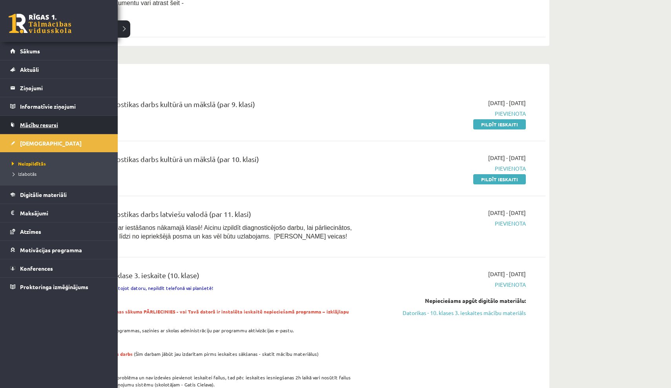
click at [38, 129] on link "Mācību resursi" at bounding box center [59, 125] width 98 height 18
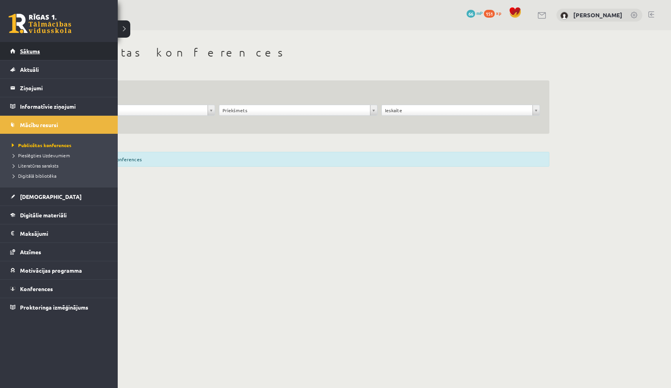
click at [34, 51] on span "Sākums" at bounding box center [30, 50] width 20 height 7
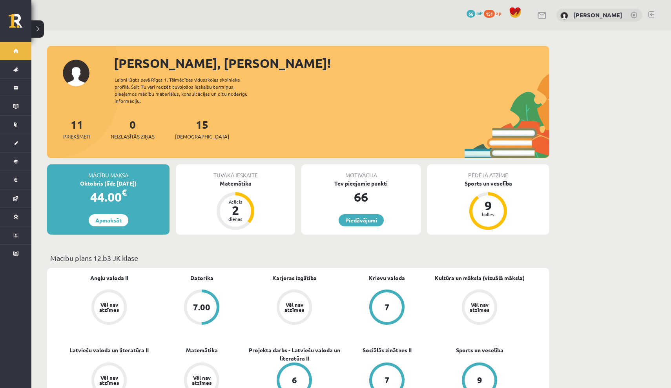
click at [495, 12] on span "151" at bounding box center [489, 14] width 11 height 8
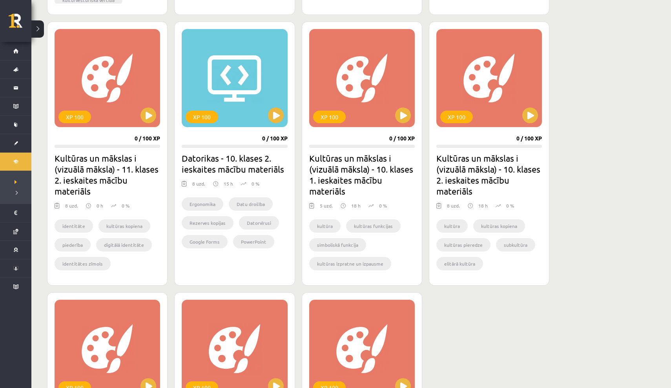
scroll to position [473, 0]
click at [404, 115] on button at bounding box center [403, 115] width 16 height 16
